Goal: Information Seeking & Learning: Check status

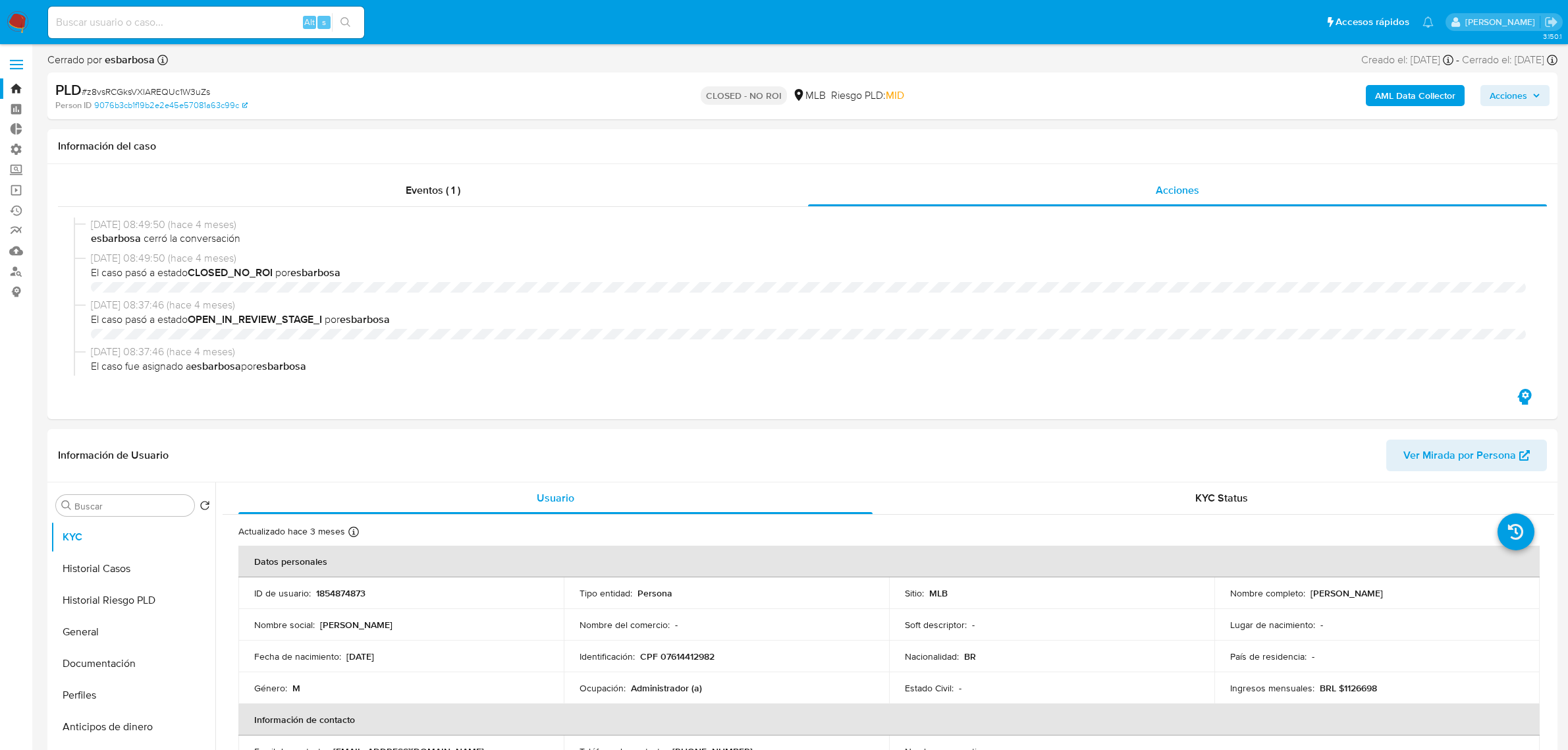
select select "10"
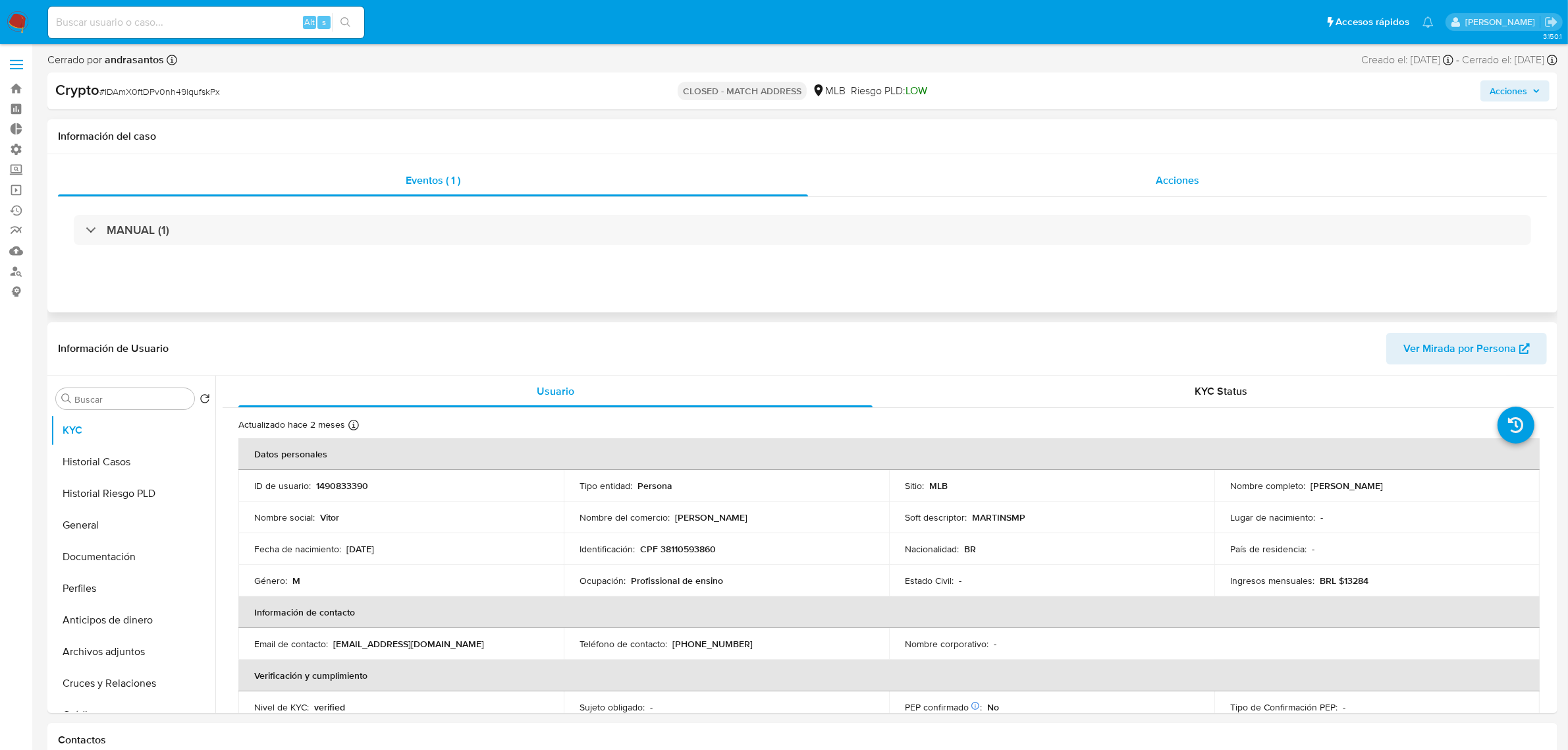
click at [1168, 173] on span "Acciones" at bounding box center [1177, 180] width 43 height 15
select select "10"
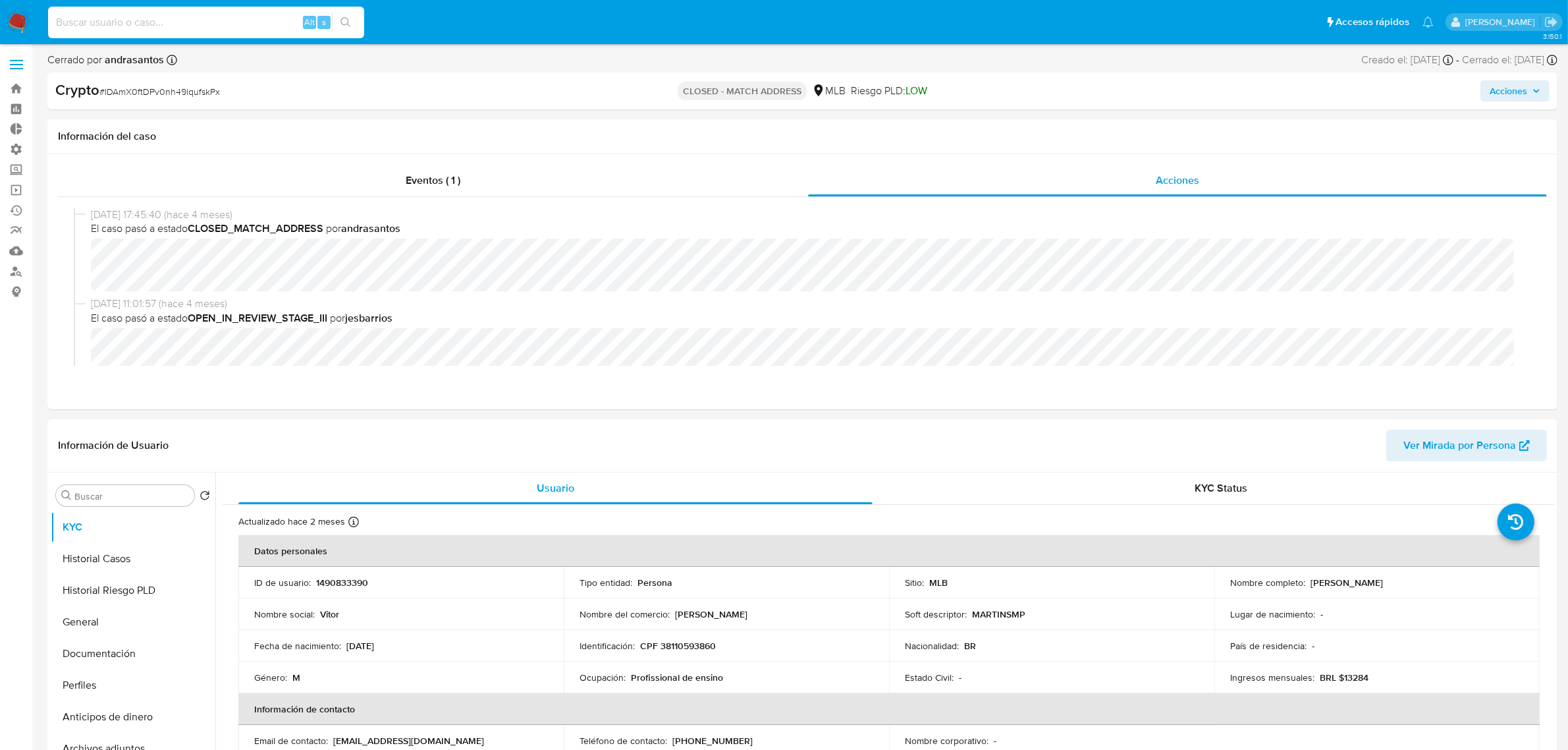
click at [272, 18] on input at bounding box center [205, 22] width 316 height 18
paste input "nVIQEsmgd5rjivAPFEFu27f2"
type input "nVIQEsmgd5rjivAPFEFu27f2"
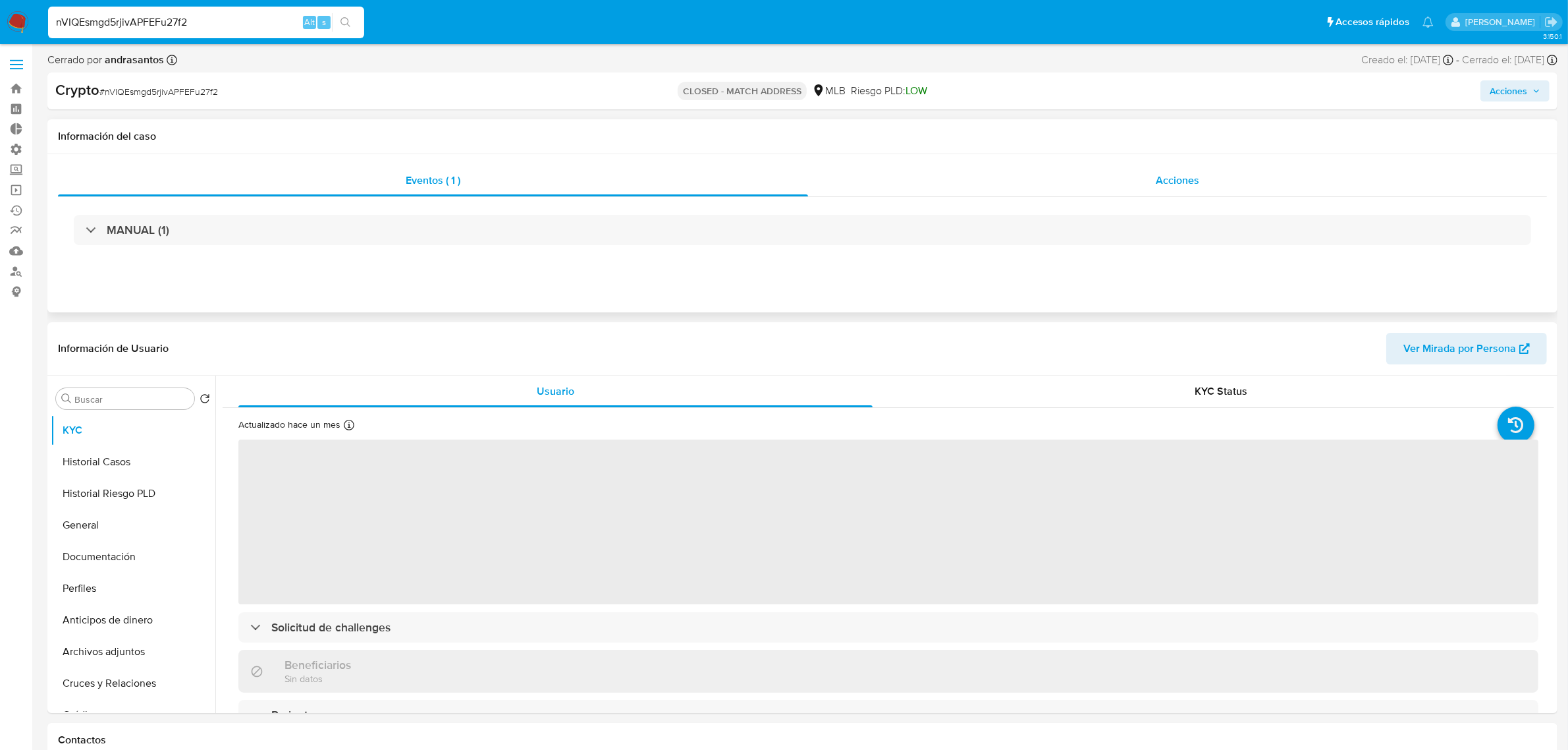
click at [1235, 190] on div "Acciones" at bounding box center [1178, 180] width 739 height 31
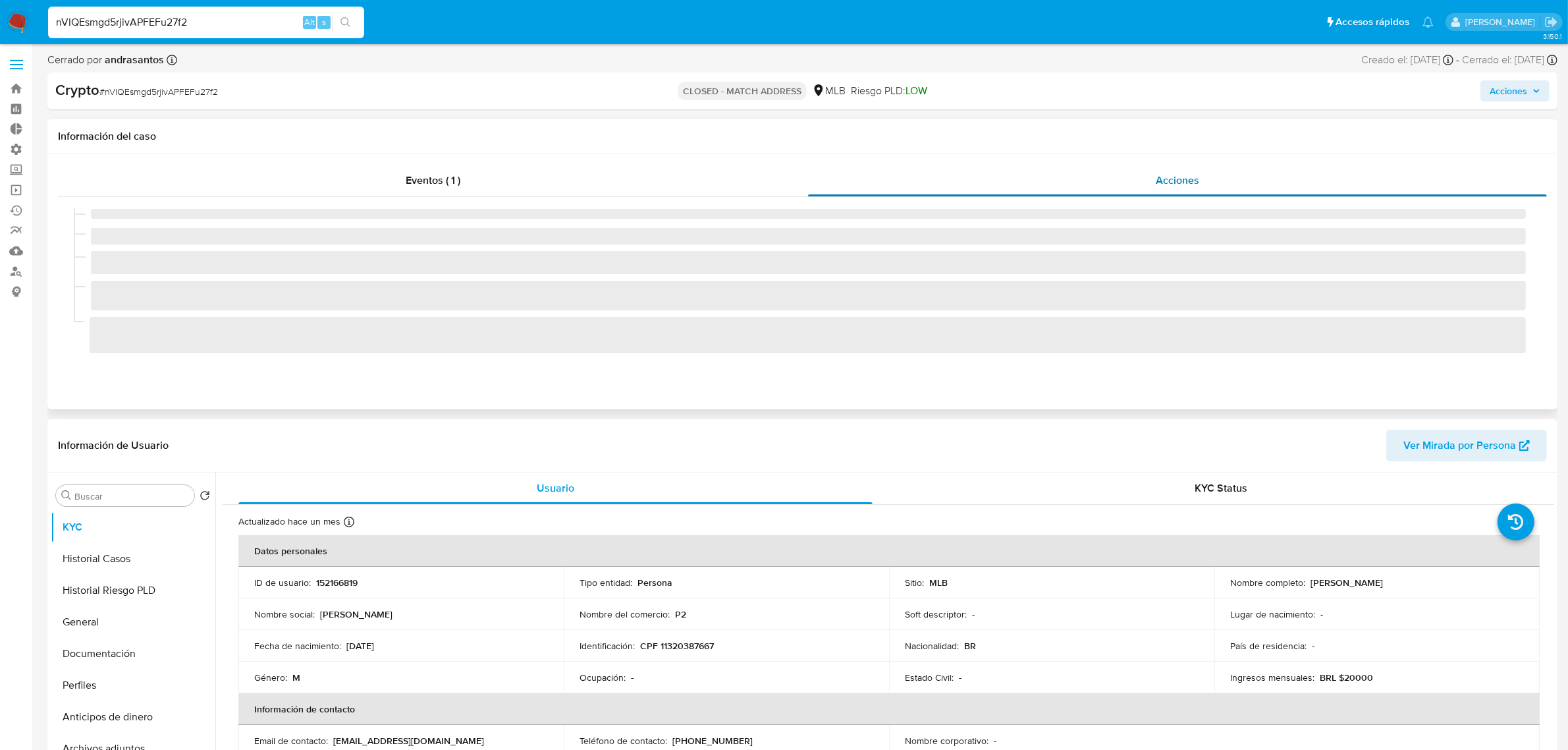
select select "10"
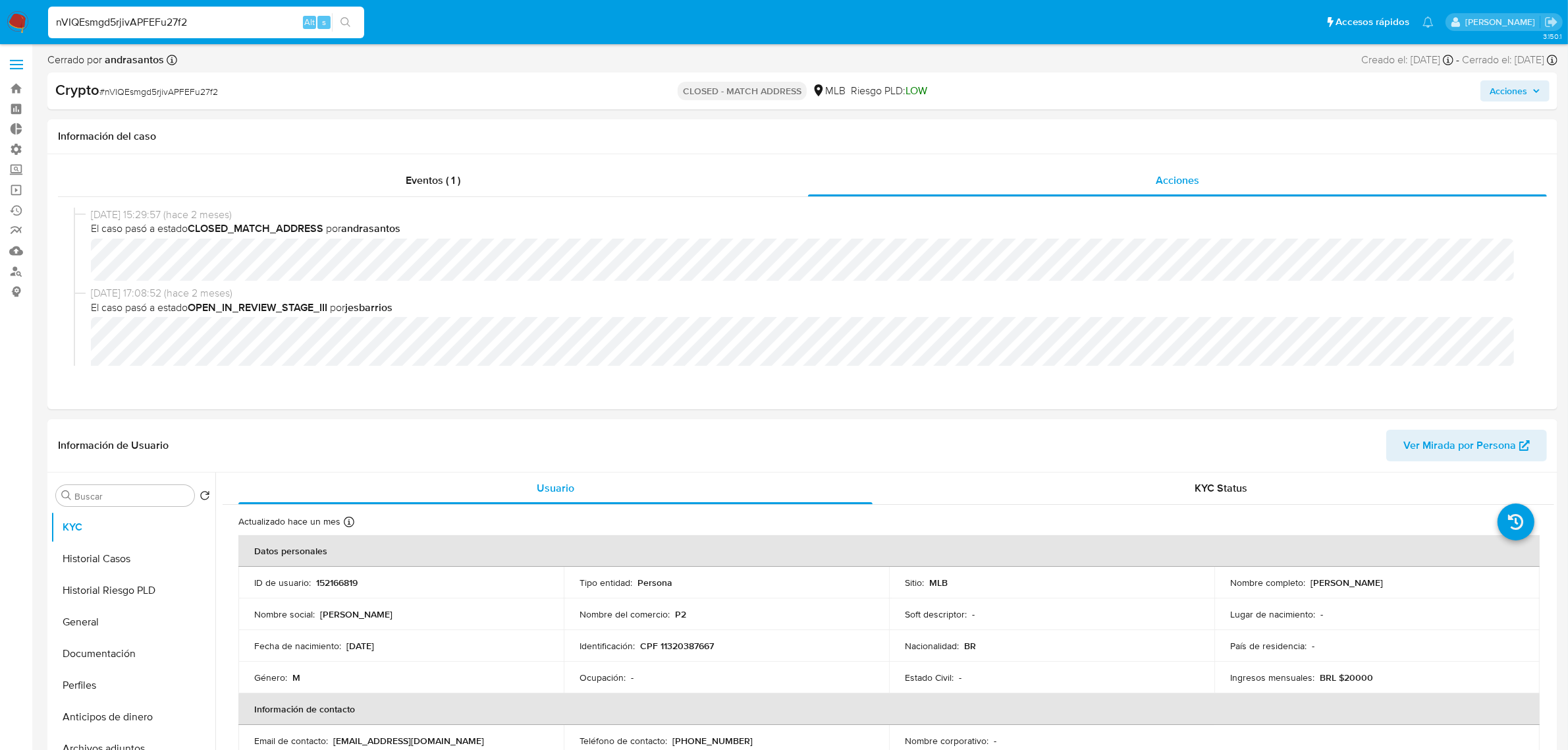
drag, startPoint x: 239, startPoint y: 27, endPoint x: 238, endPoint y: 19, distance: 8.1
click at [238, 19] on input "nVIQEsmgd5rjivAPFEFu27f2" at bounding box center [205, 22] width 316 height 18
drag, startPoint x: 238, startPoint y: 19, endPoint x: -108, endPoint y: 36, distance: 346.4
paste input "8S6F3eYPve5xjIZ6hAr81t8M"
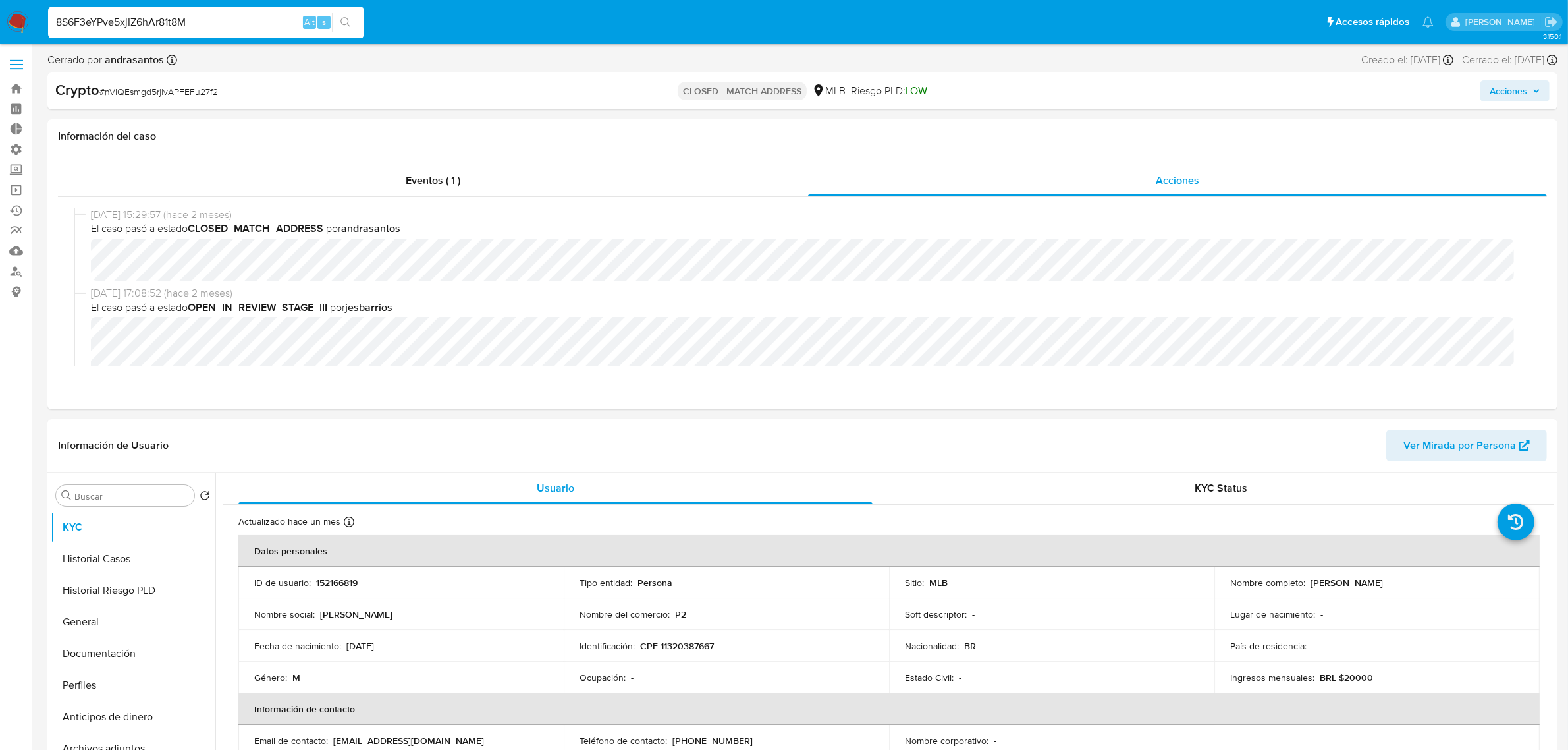
type input "8S6F3eYPve5xjIZ6hAr81t8M"
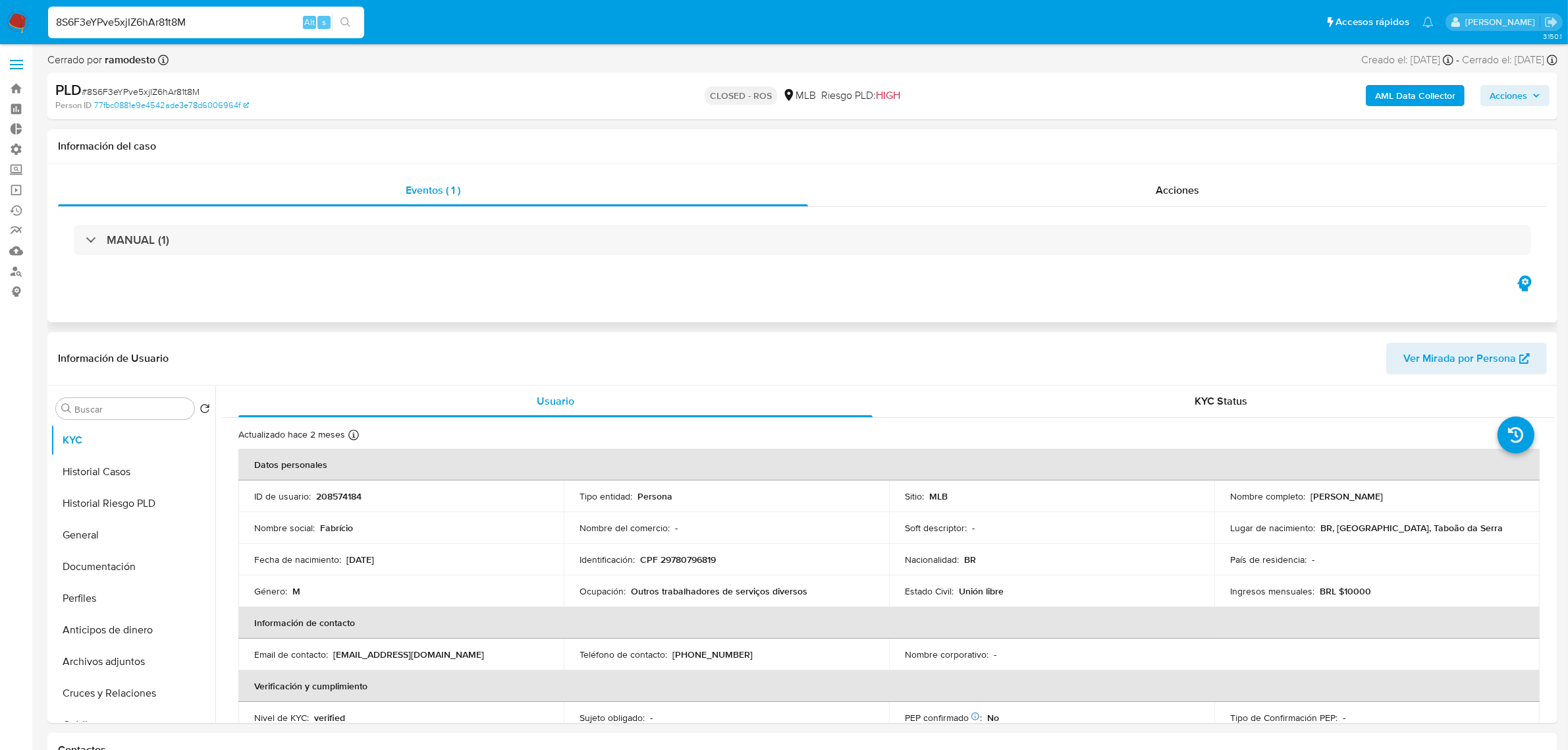
select select "10"
click at [1105, 179] on div "Acciones" at bounding box center [1178, 191] width 739 height 31
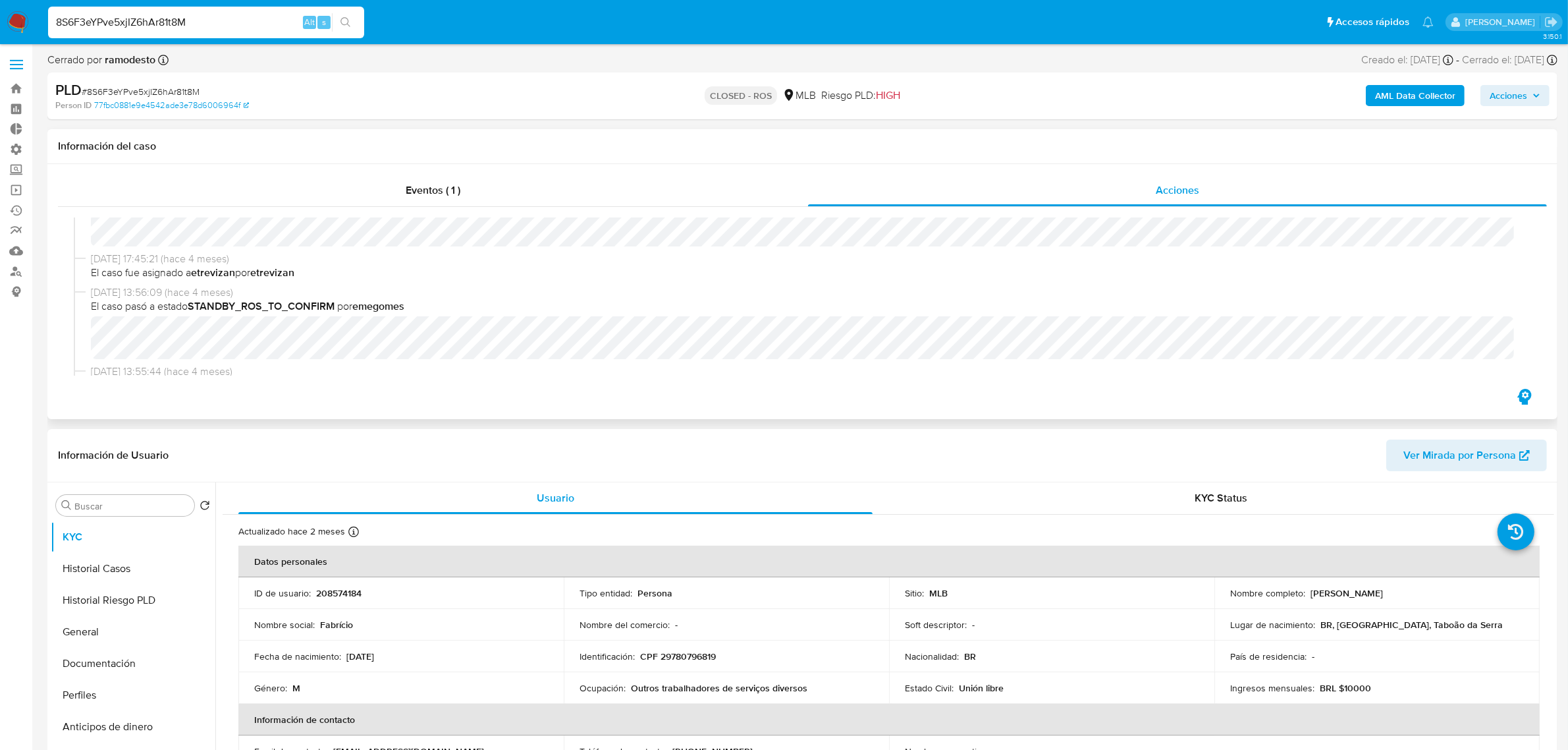
scroll to position [643, 0]
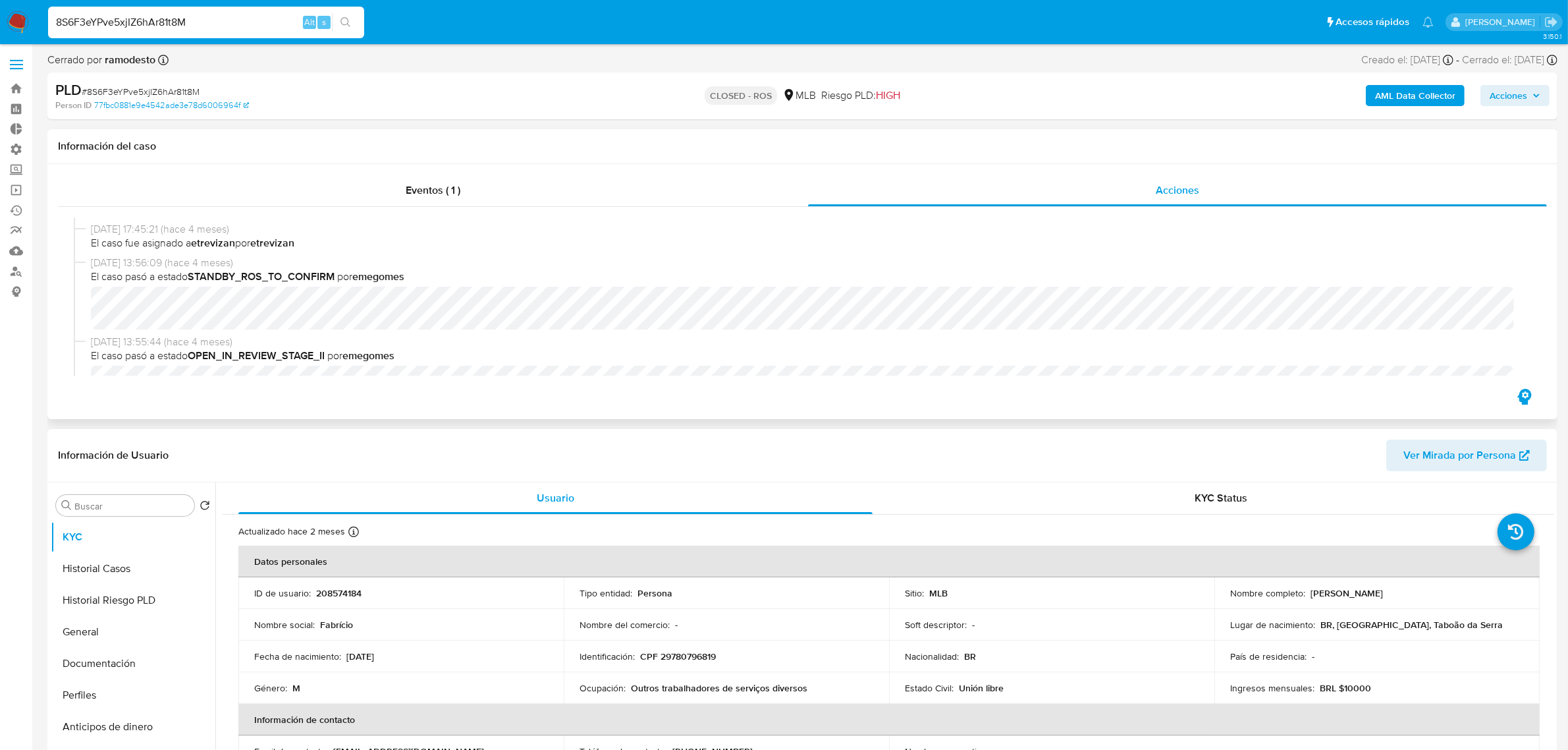
click at [298, 282] on b "STANDBY_ROS_TO_CONFIRM" at bounding box center [261, 276] width 147 height 15
copy span "STANDBY_ROS_TO_CONFIRM"
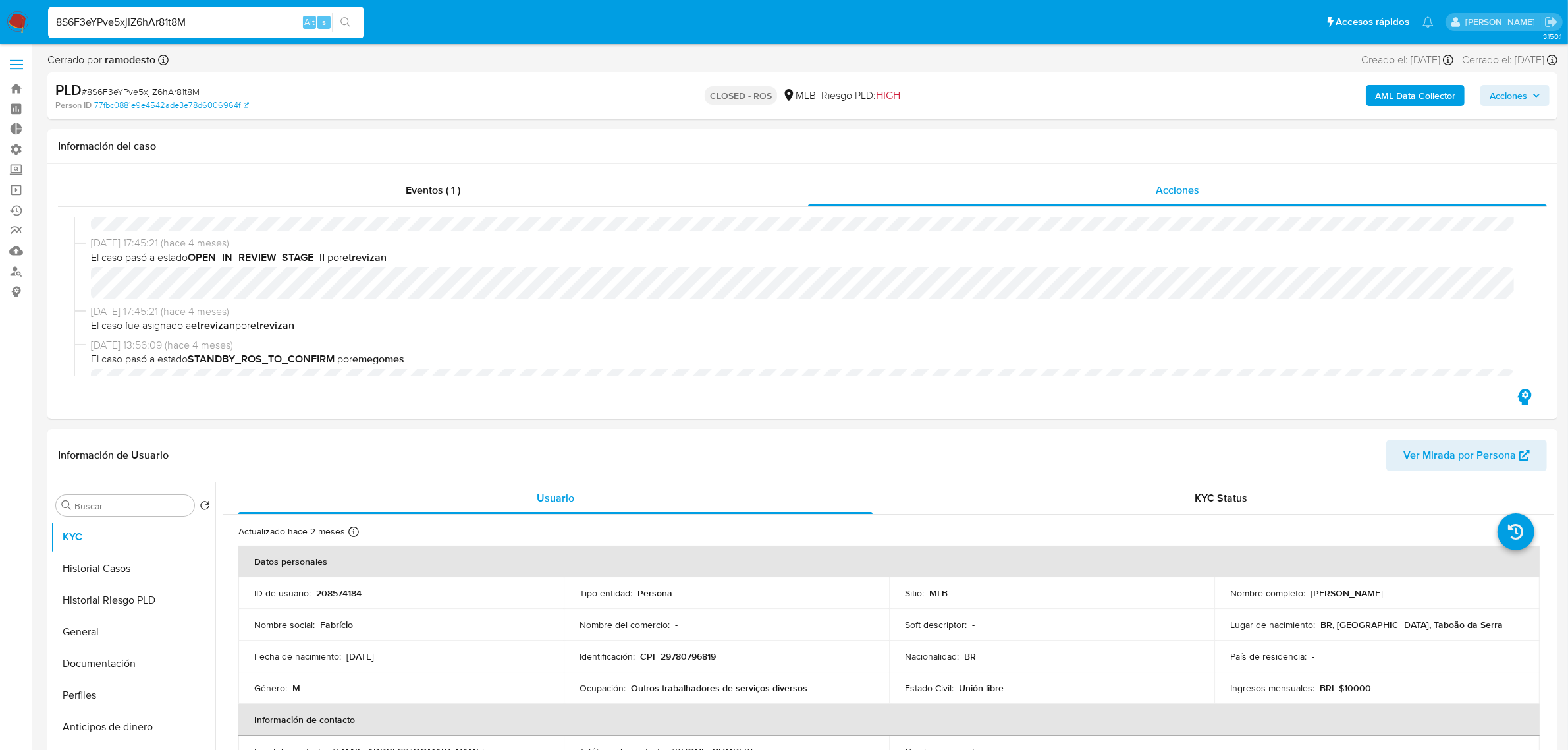
drag, startPoint x: 245, startPoint y: 21, endPoint x: -200, endPoint y: 58, distance: 446.5
paste input "LoRomrf8eucHN61YTaqPPfFv"
type input "LoRomrf8eucHN61YTaqPPfFv"
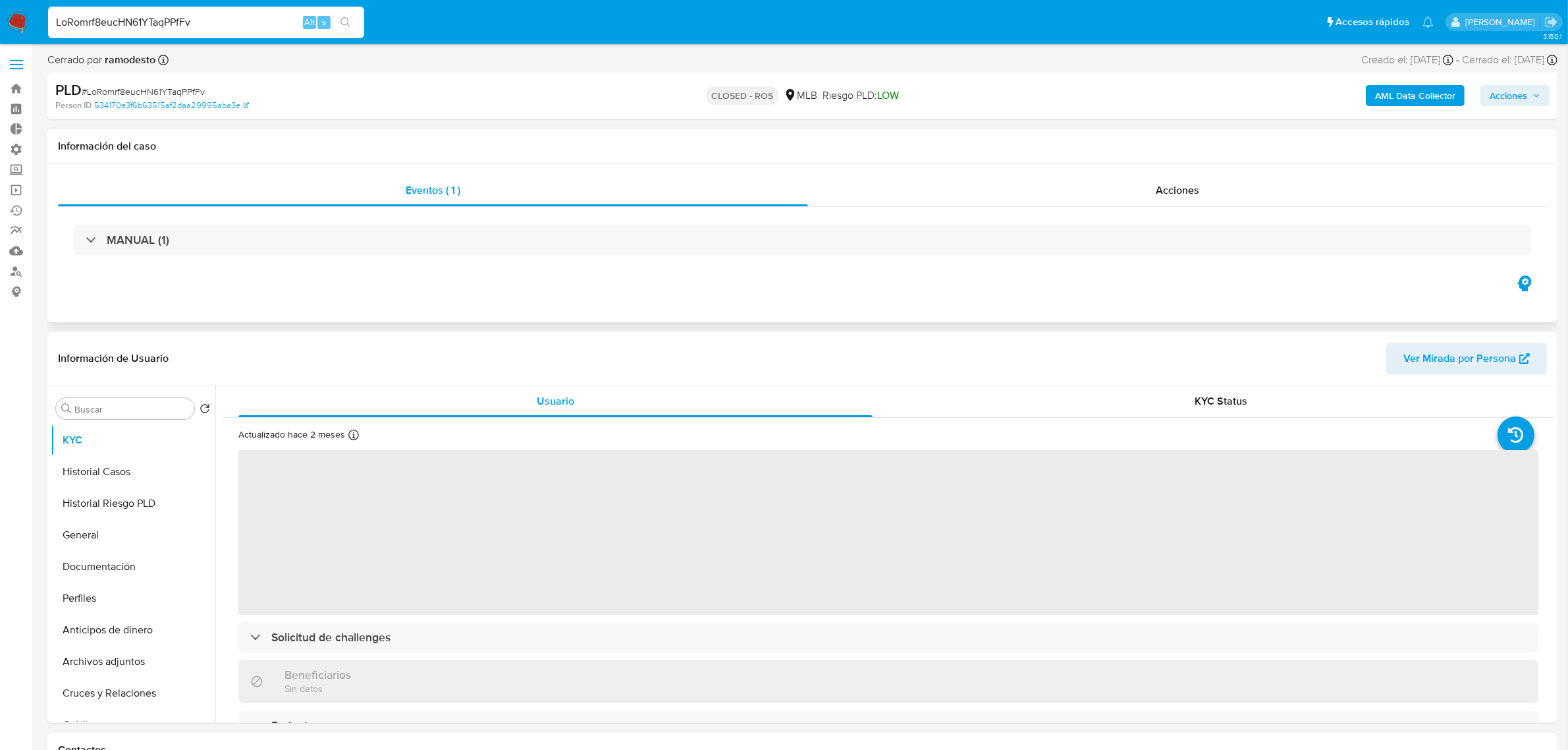
select select "10"
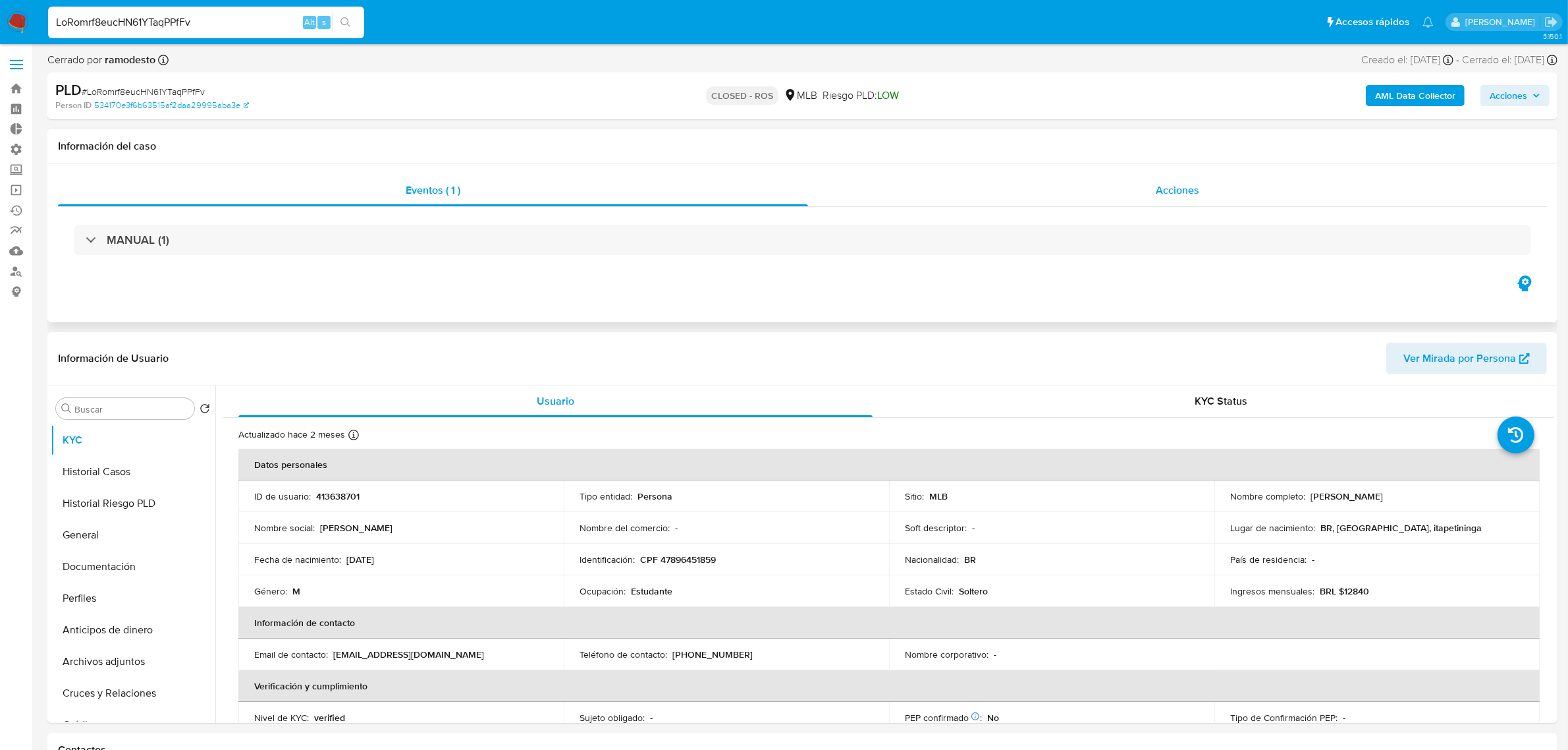
click at [1022, 199] on div "Acciones" at bounding box center [1178, 191] width 739 height 31
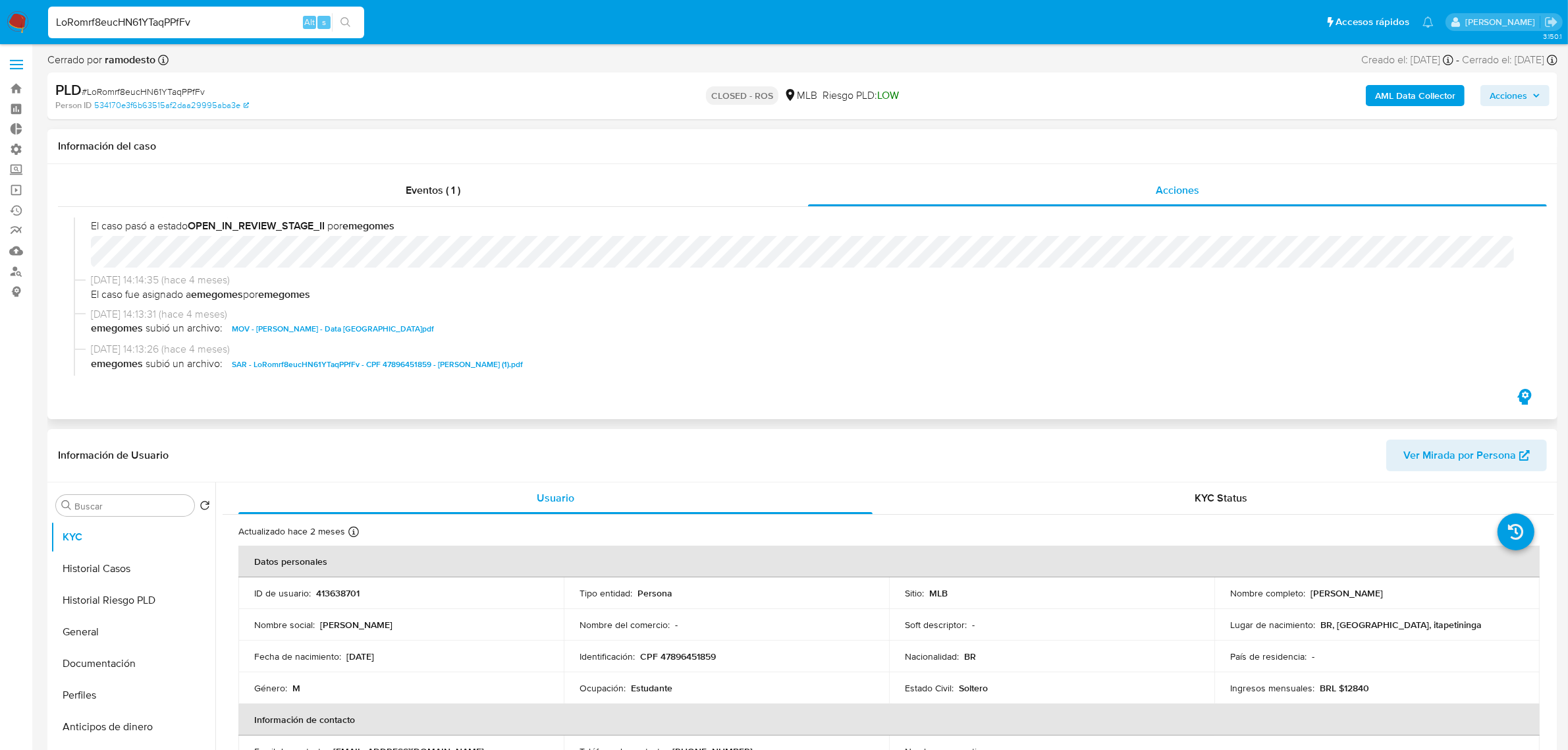
scroll to position [659, 0]
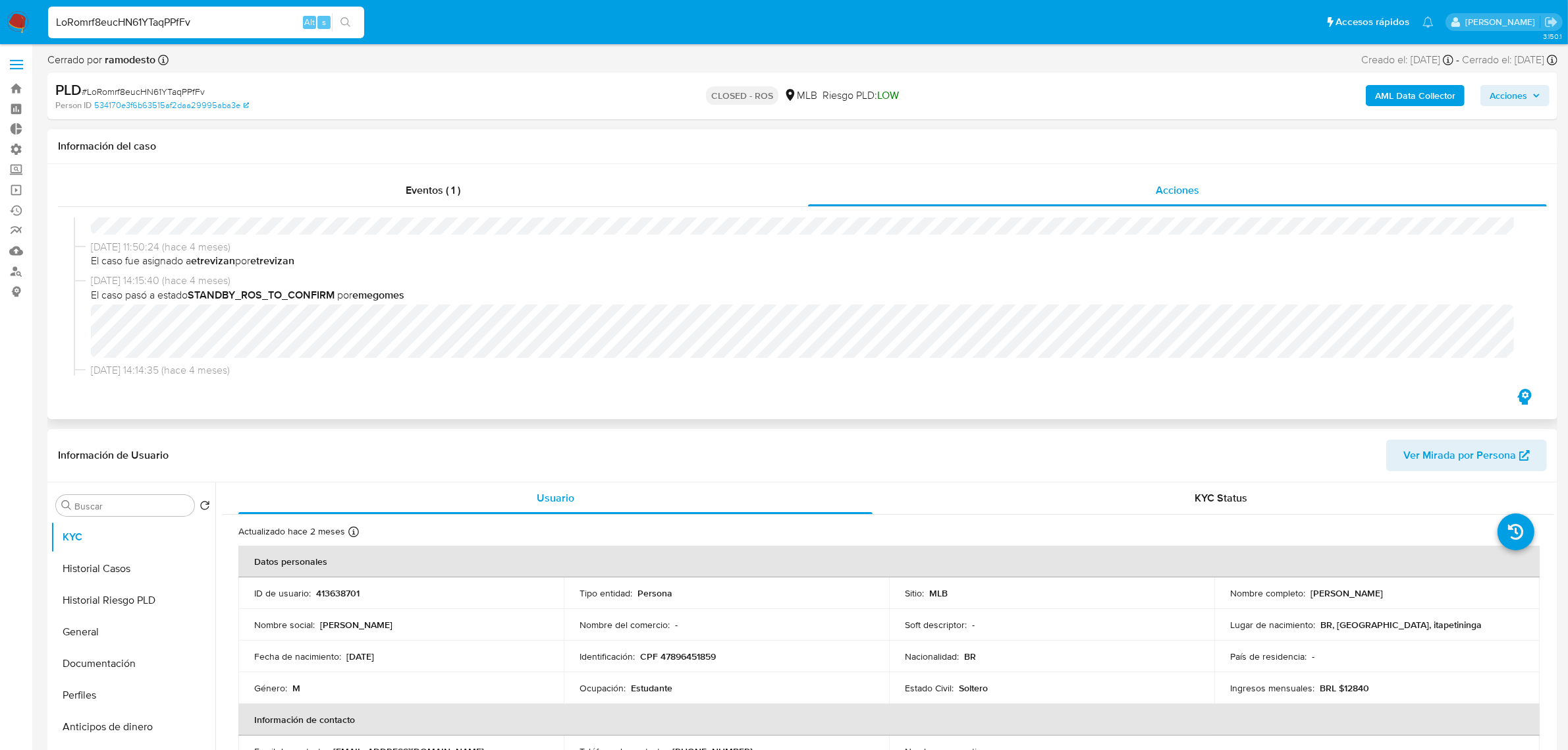
click at [269, 297] on b "STANDBY_ROS_TO_CONFIRM" at bounding box center [261, 294] width 147 height 15
click at [268, 297] on b "STANDBY_ROS_TO_CONFIRM" at bounding box center [261, 294] width 147 height 15
click at [274, 296] on b "STANDBY_ROS_TO_CONFIRM" at bounding box center [261, 294] width 147 height 15
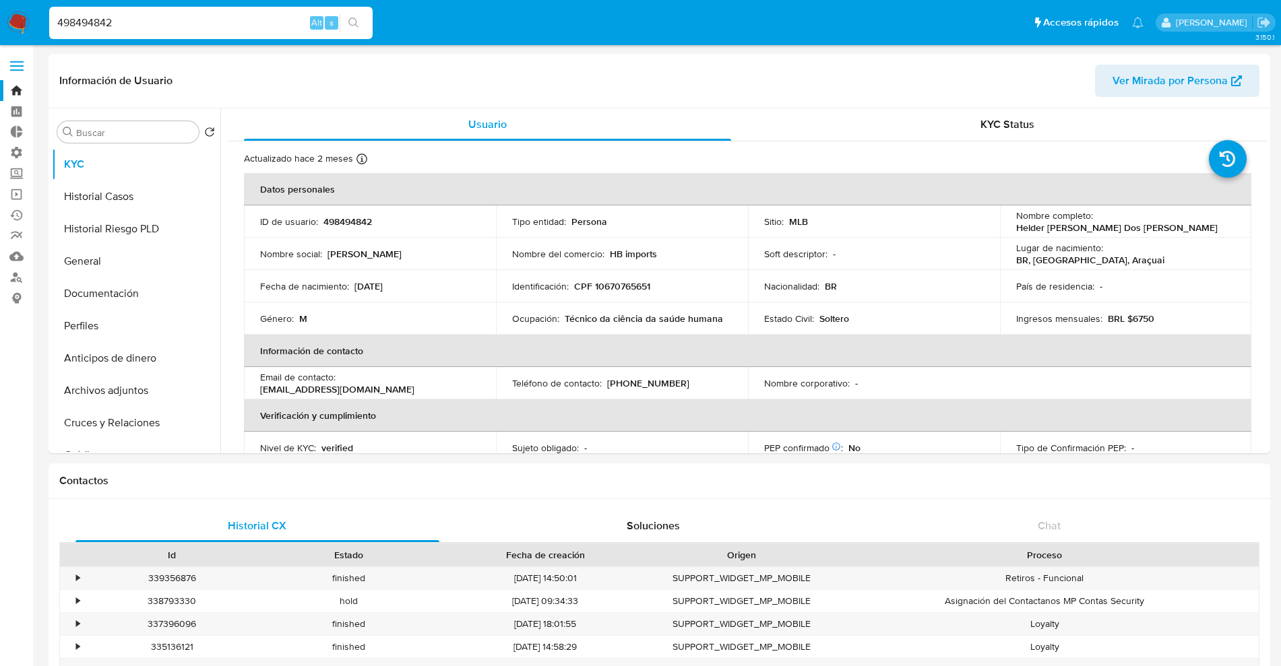
select select "10"
